Goal: Find specific page/section

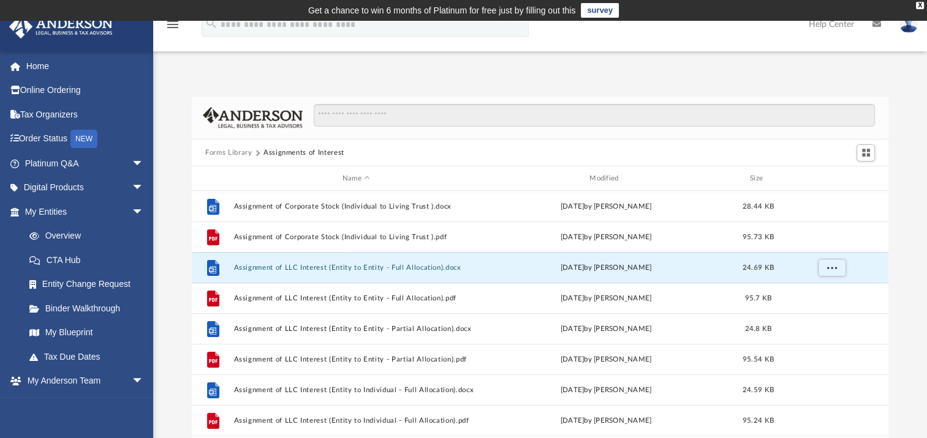
scroll to position [269, 686]
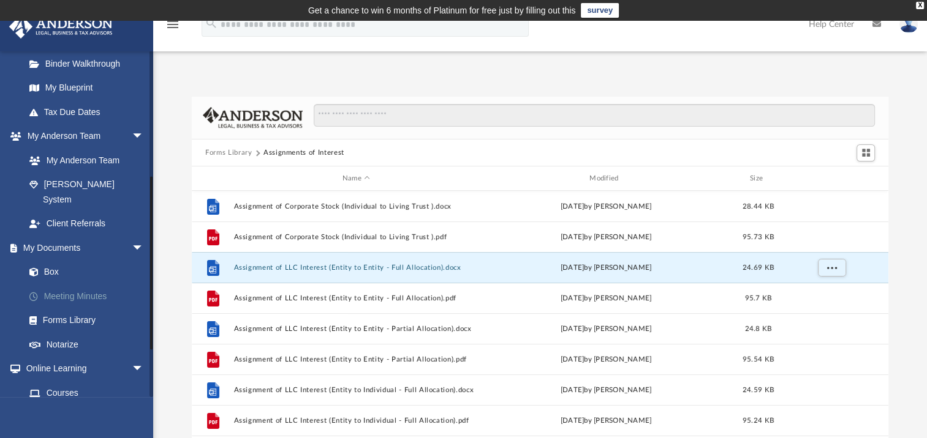
click at [84, 284] on link "Meeting Minutes" at bounding box center [89, 296] width 145 height 24
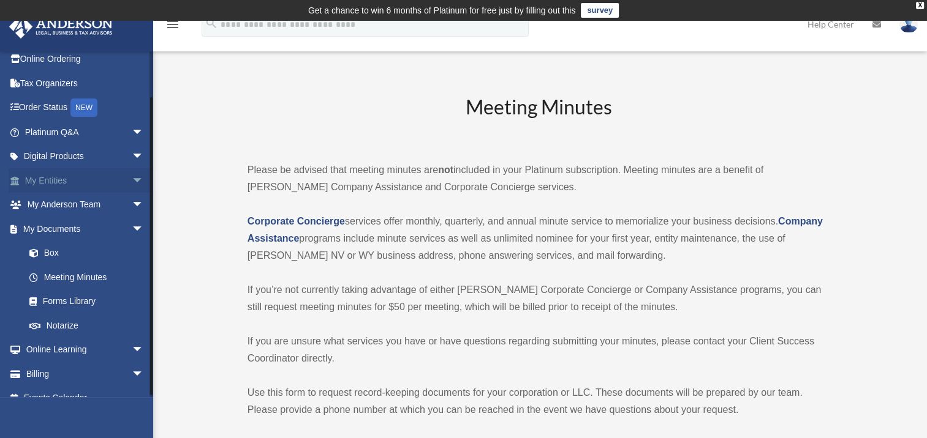
scroll to position [47, 0]
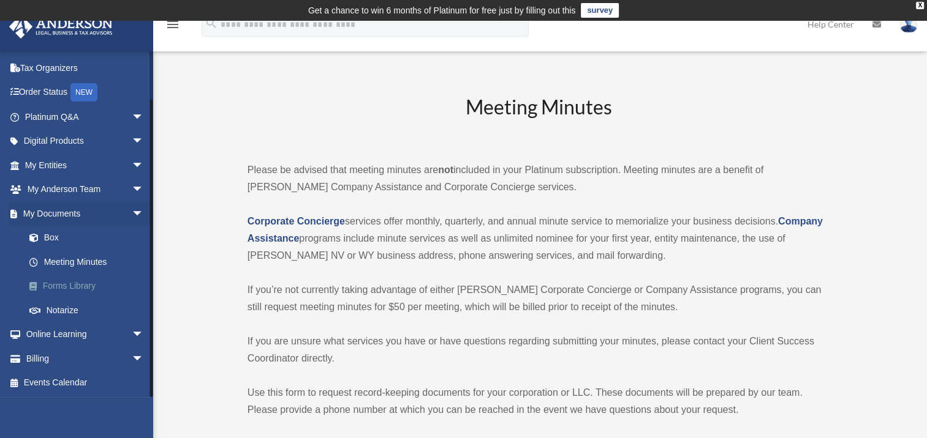
click at [86, 285] on link "Forms Library" at bounding box center [89, 286] width 145 height 24
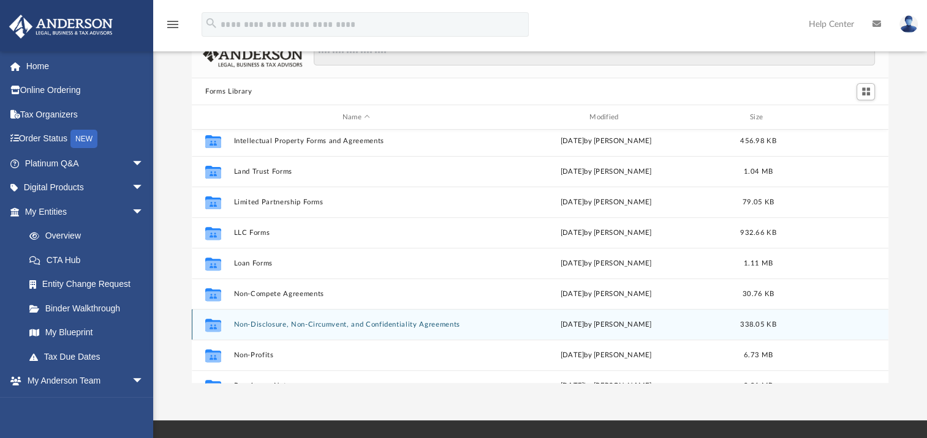
scroll to position [481, 0]
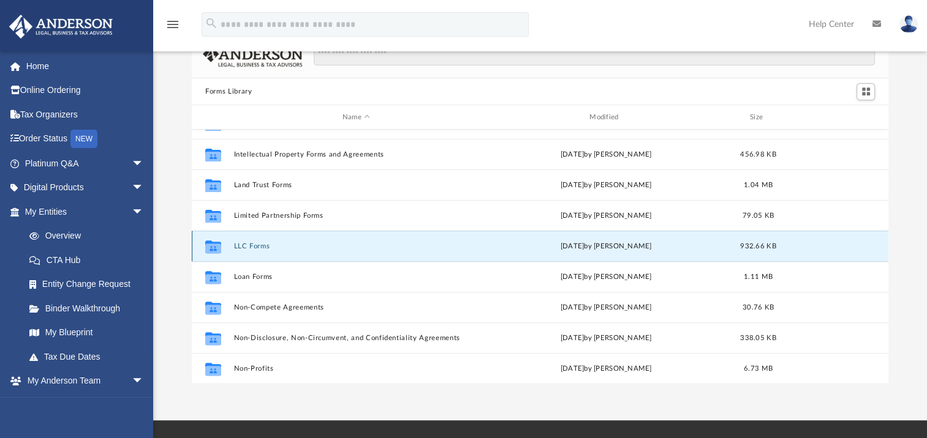
click at [241, 247] on button "LLC Forms" at bounding box center [356, 246] width 244 height 8
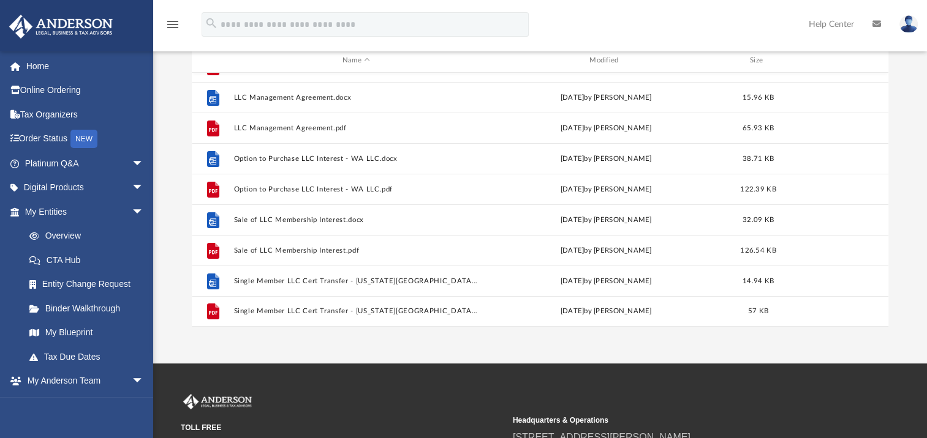
scroll to position [0, 0]
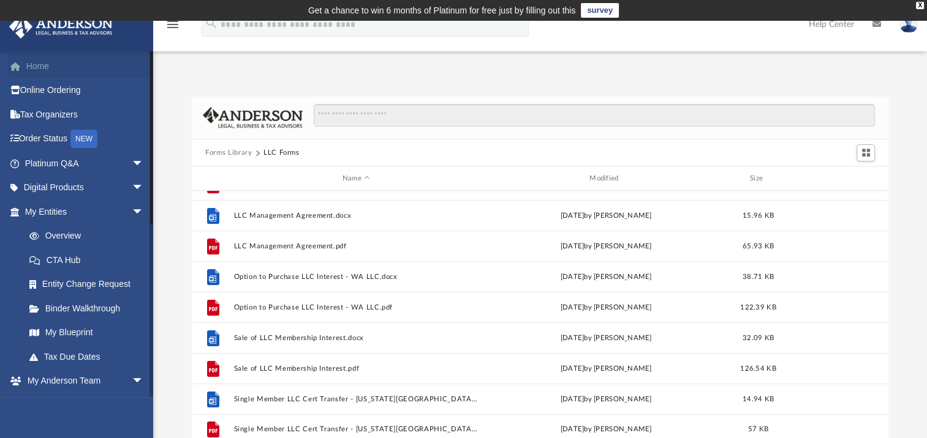
click at [47, 64] on link "Home" at bounding box center [86, 66] width 154 height 24
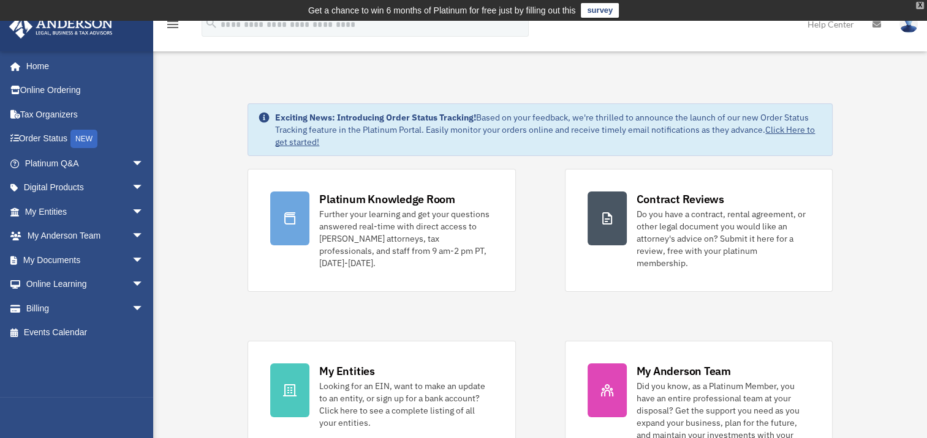
click at [919, 5] on div "X" at bounding box center [919, 5] width 8 height 7
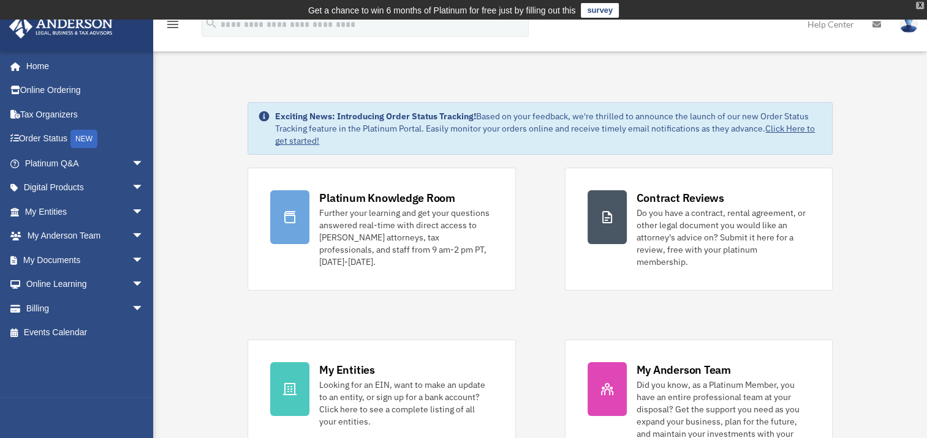
click at [919, 5] on div "X" at bounding box center [919, 5] width 8 height 7
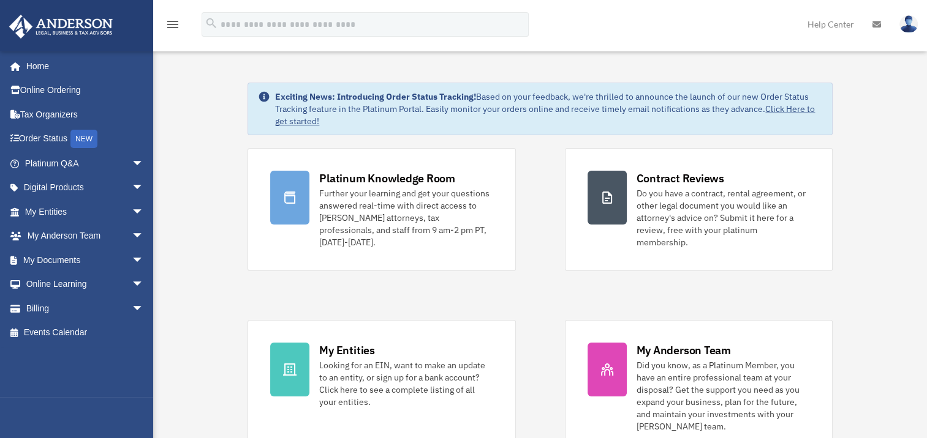
drag, startPoint x: 919, startPoint y: 6, endPoint x: 883, endPoint y: 107, distance: 107.3
